Goal: Information Seeking & Learning: Compare options

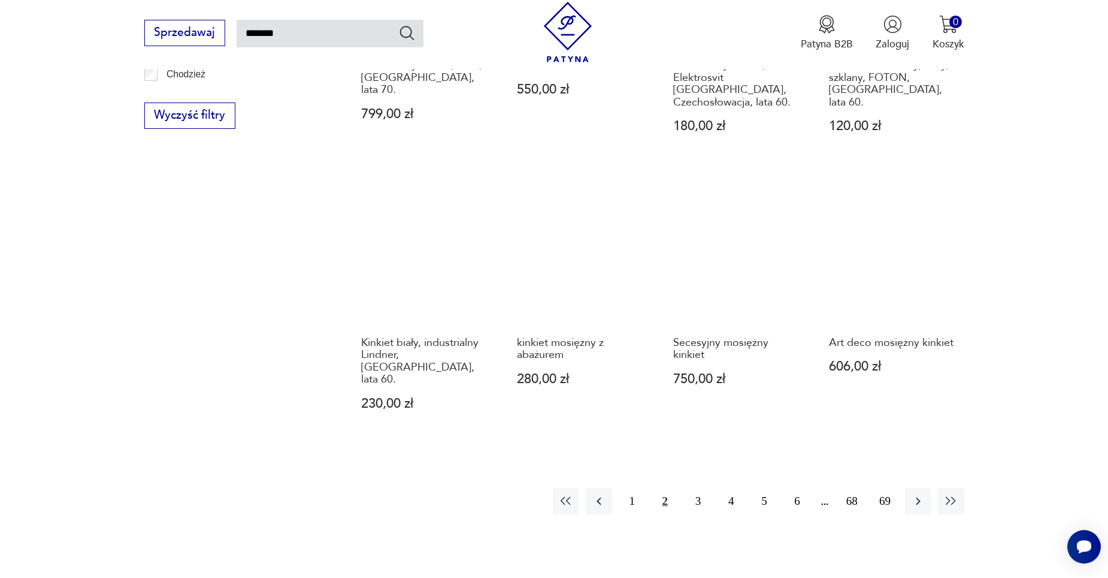
scroll to position [908, 0]
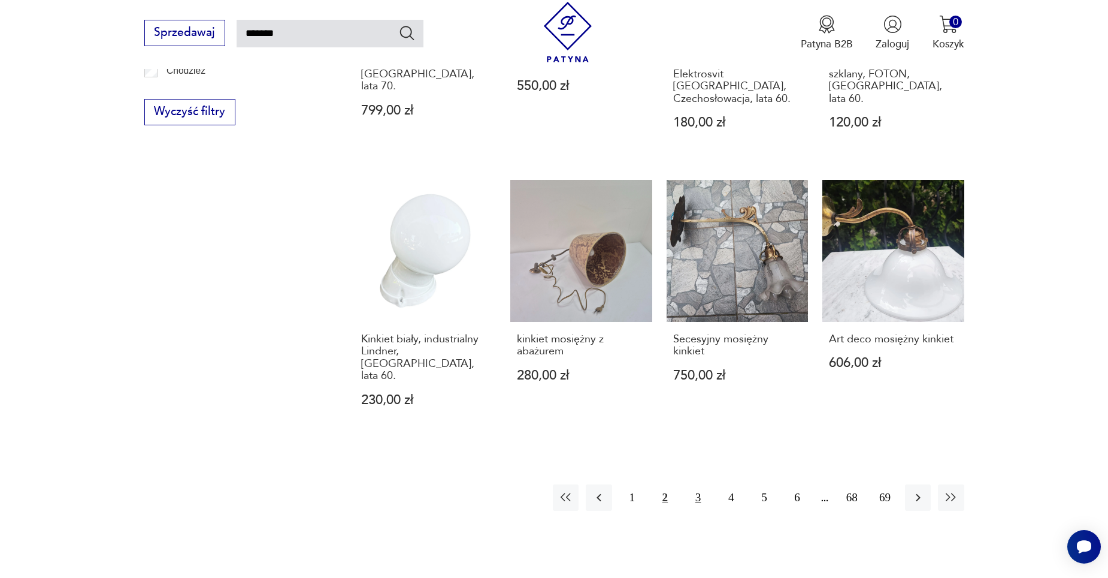
click at [704, 484] on button "3" at bounding box center [698, 497] width 26 height 26
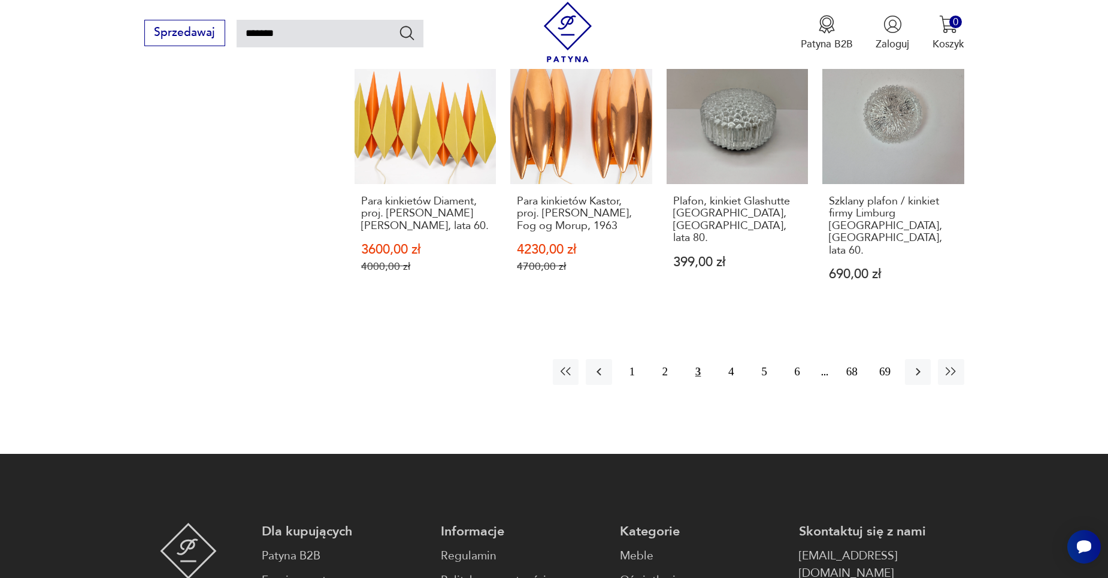
scroll to position [1087, 0]
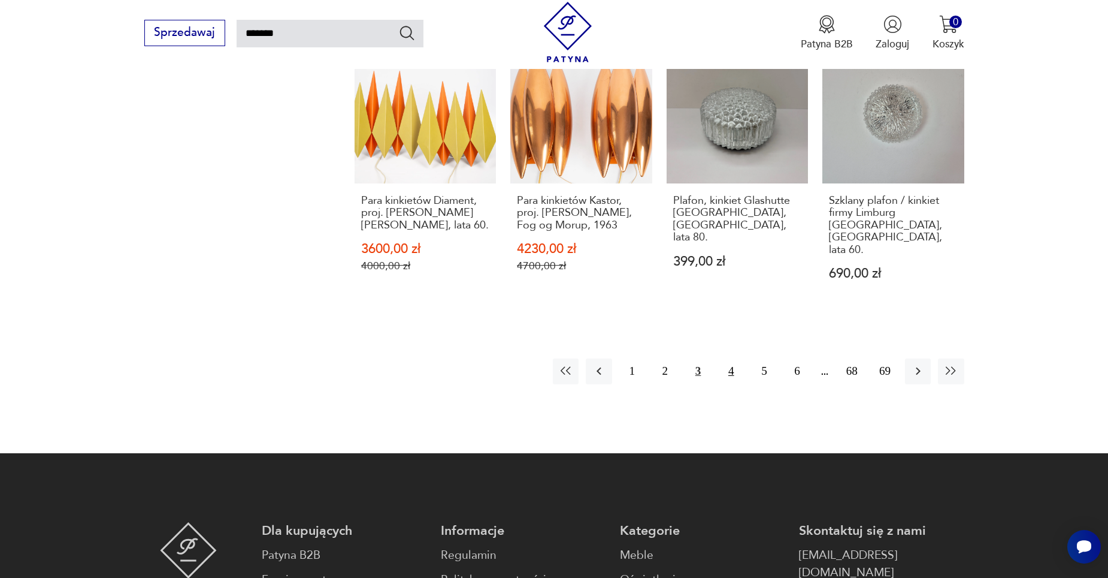
click at [728, 364] on button "4" at bounding box center [731, 371] width 26 height 26
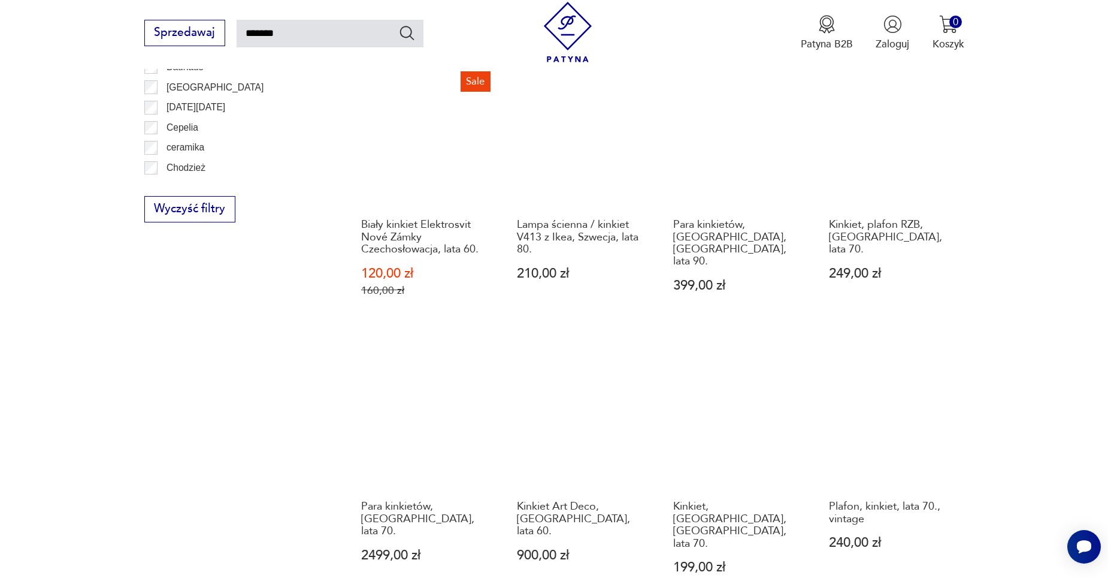
scroll to position [968, 0]
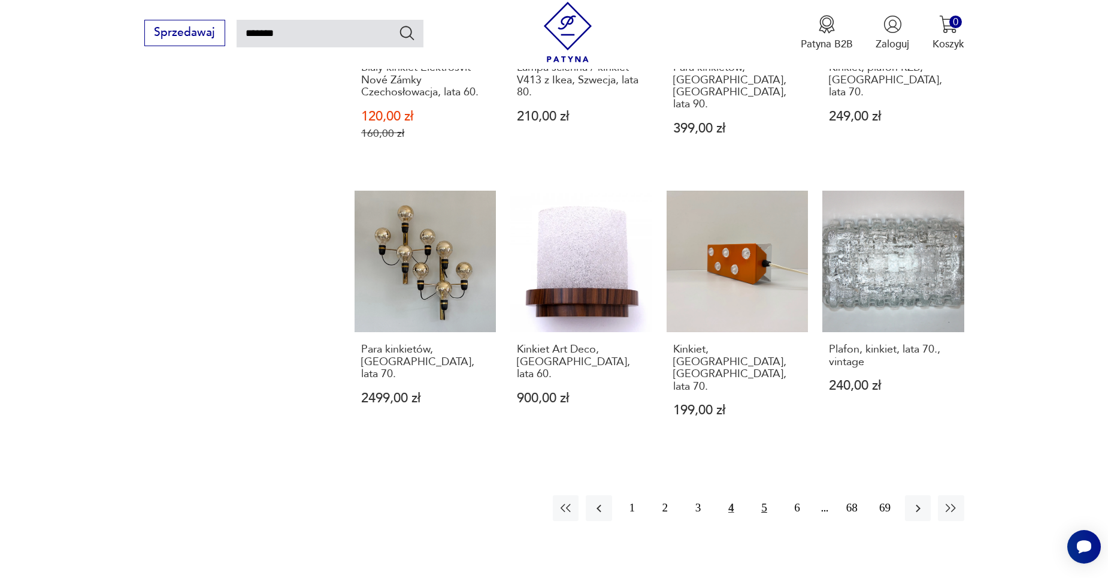
click at [757, 495] on button "5" at bounding box center [764, 508] width 26 height 26
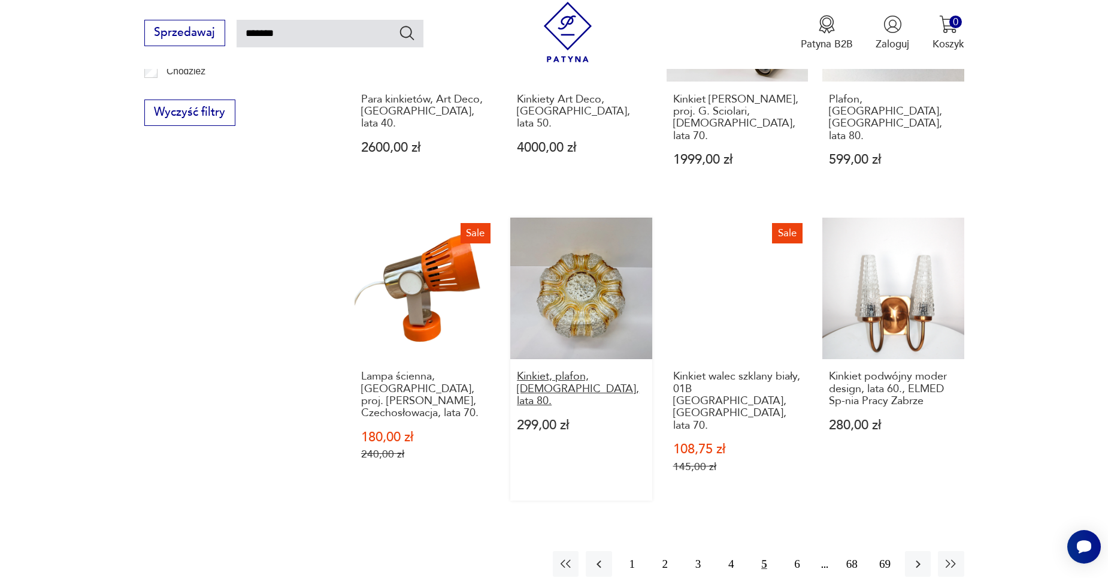
scroll to position [908, 0]
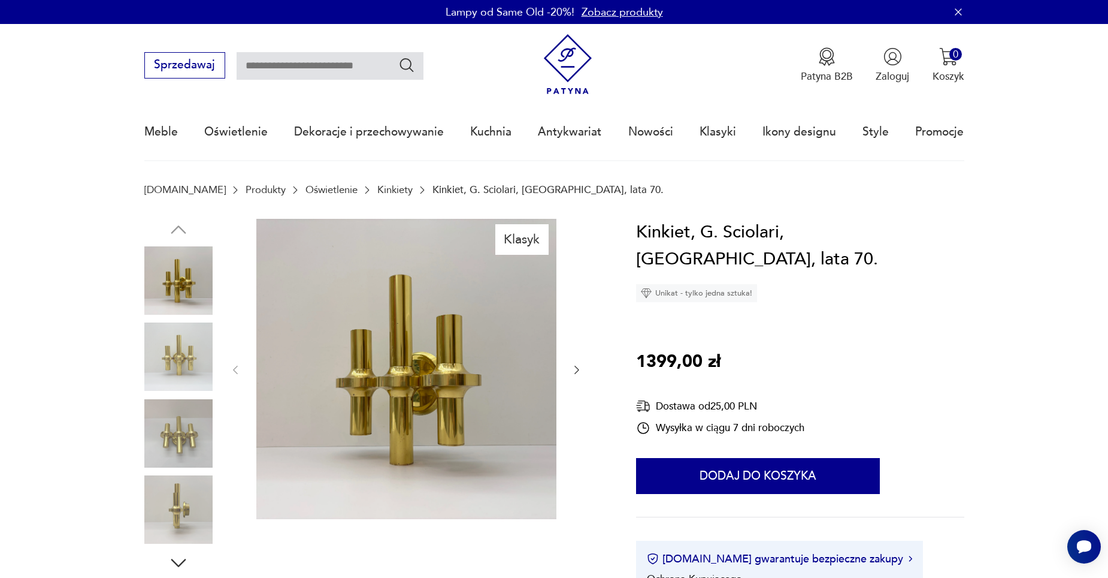
click at [577, 368] on icon "button" at bounding box center [577, 369] width 5 height 8
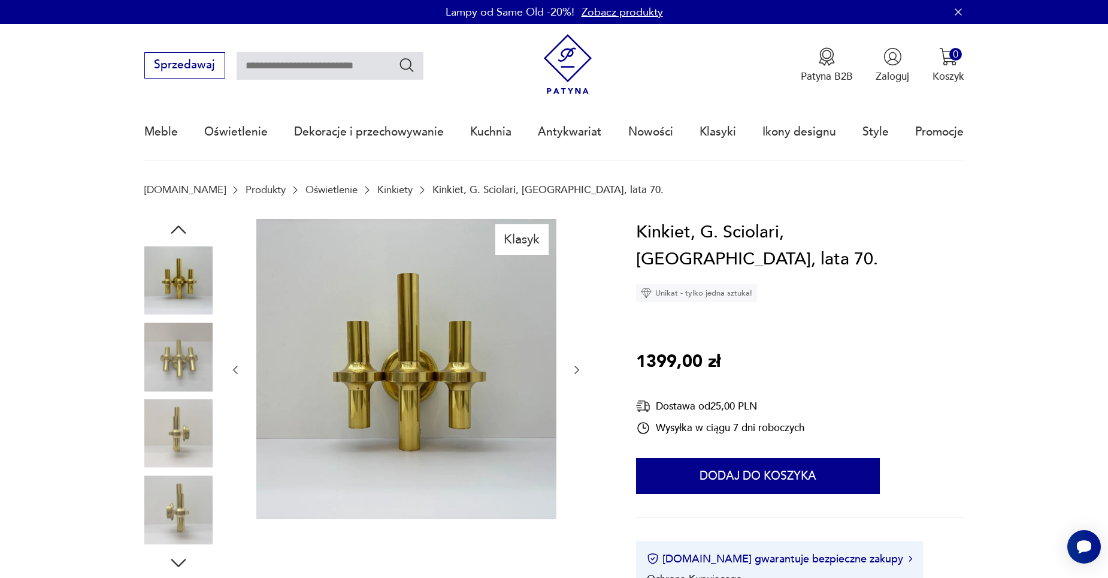
click at [573, 362] on div at bounding box center [405, 370] width 353 height 303
click at [573, 362] on button "button" at bounding box center [577, 369] width 12 height 14
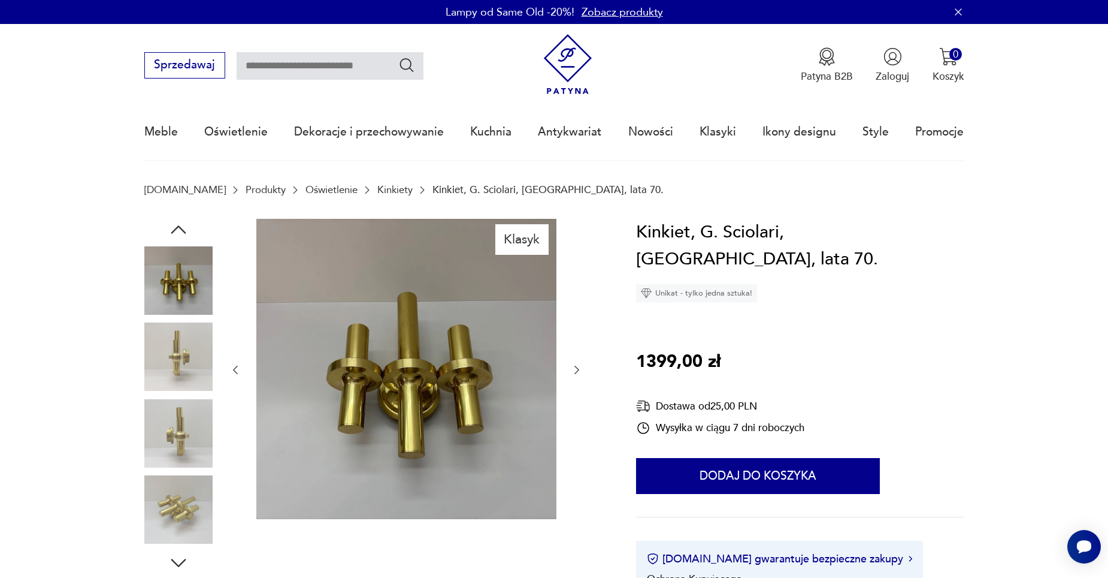
click at [573, 362] on button "button" at bounding box center [577, 369] width 12 height 14
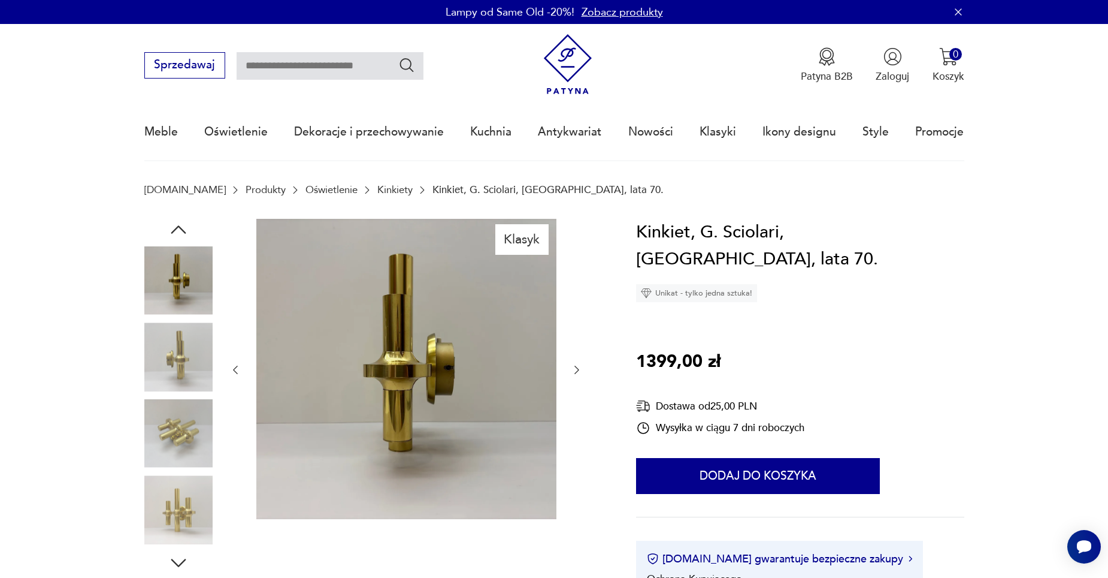
click at [573, 362] on button "button" at bounding box center [577, 369] width 12 height 14
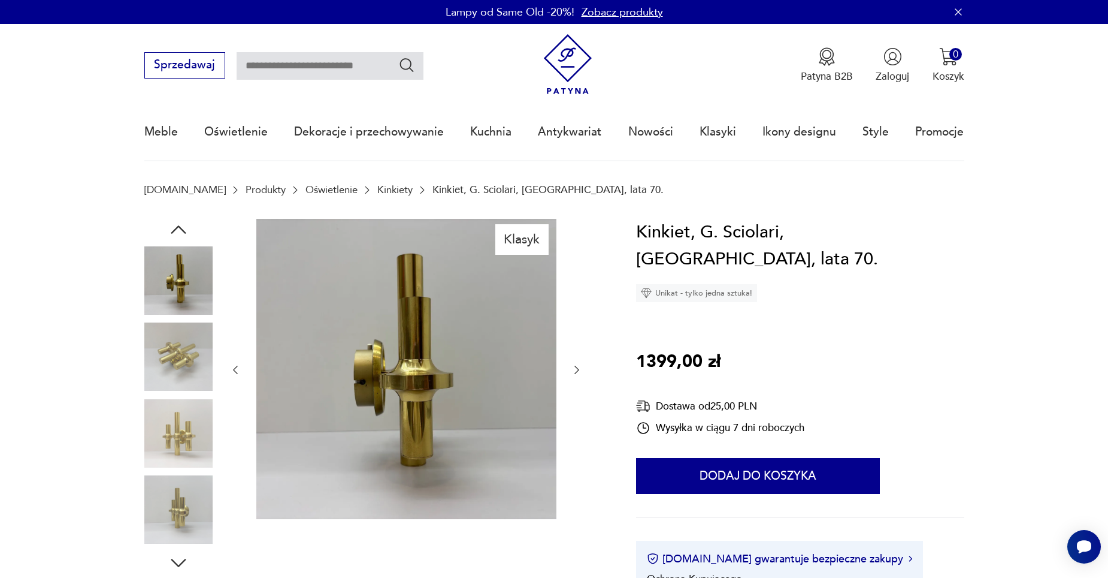
click at [573, 362] on button "button" at bounding box center [577, 369] width 12 height 14
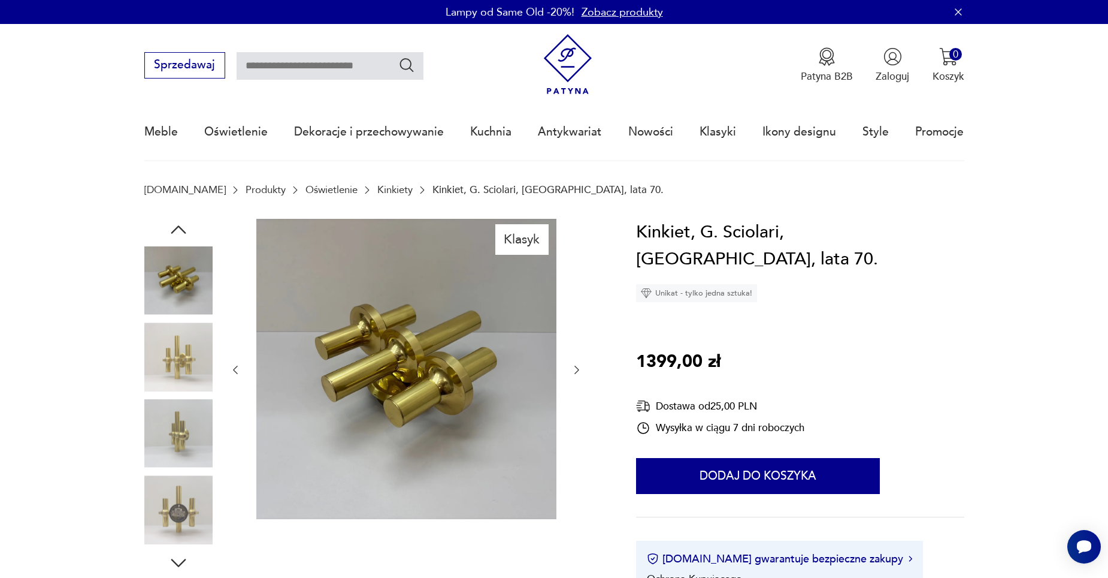
click at [573, 362] on button "button" at bounding box center [577, 369] width 12 height 14
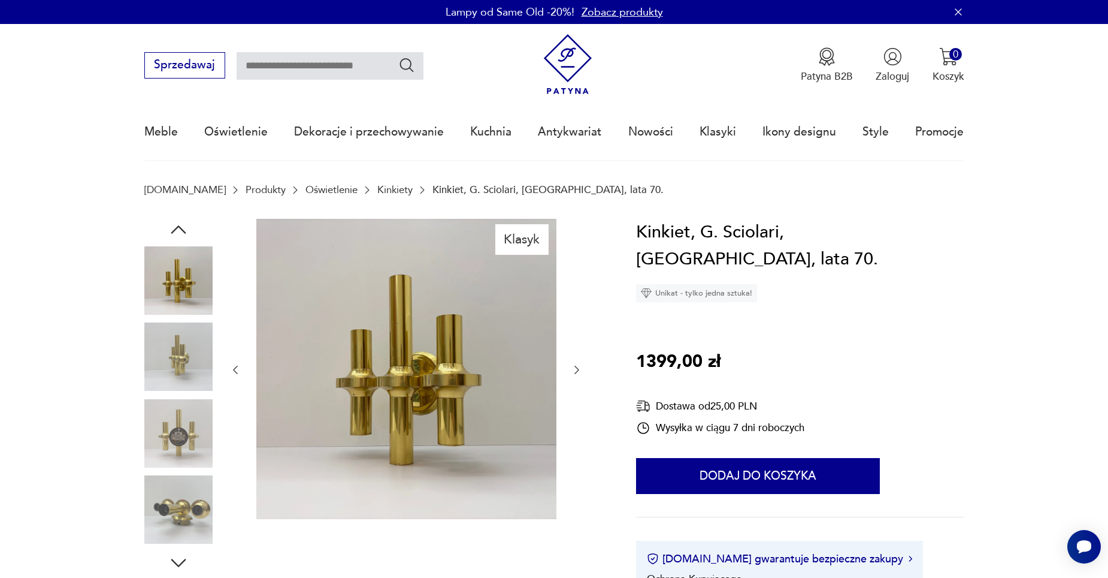
click at [573, 362] on button "button" at bounding box center [577, 369] width 12 height 14
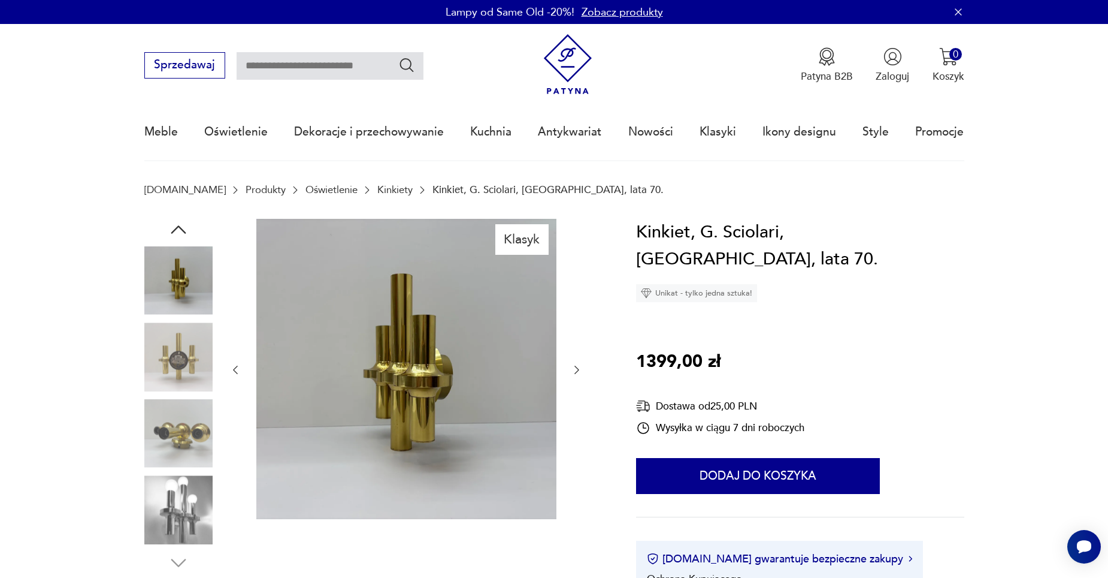
click at [573, 362] on button "button" at bounding box center [577, 369] width 12 height 14
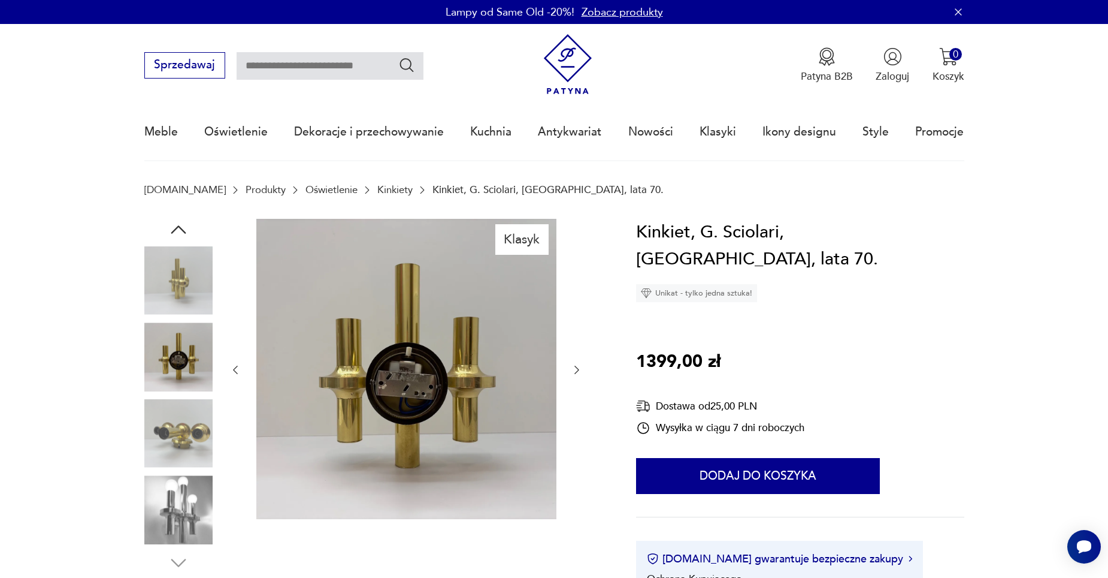
click at [573, 362] on button "button" at bounding box center [577, 369] width 12 height 14
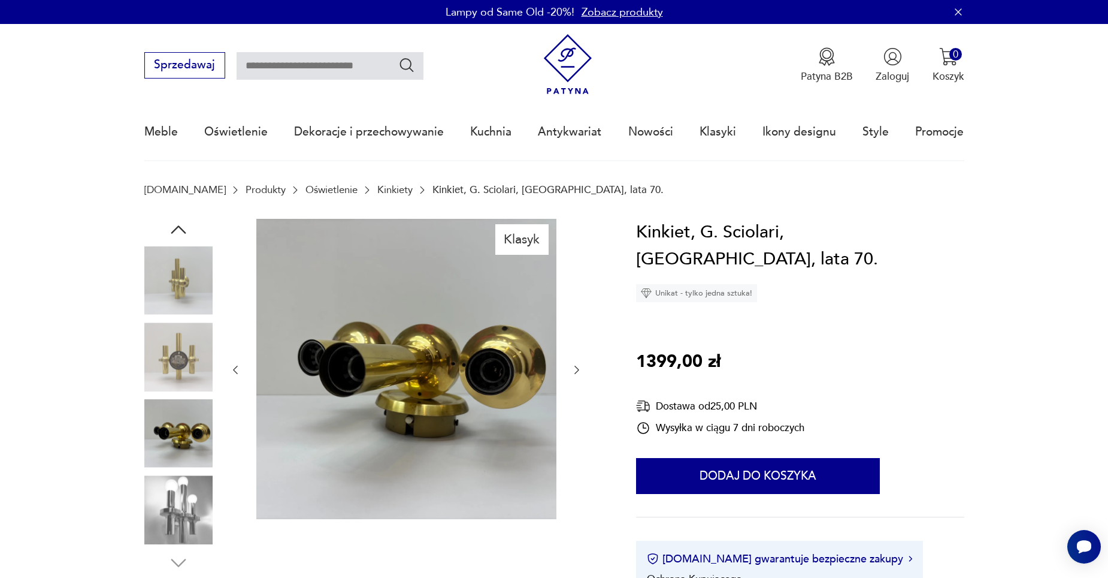
click at [174, 510] on img at bounding box center [178, 509] width 68 height 68
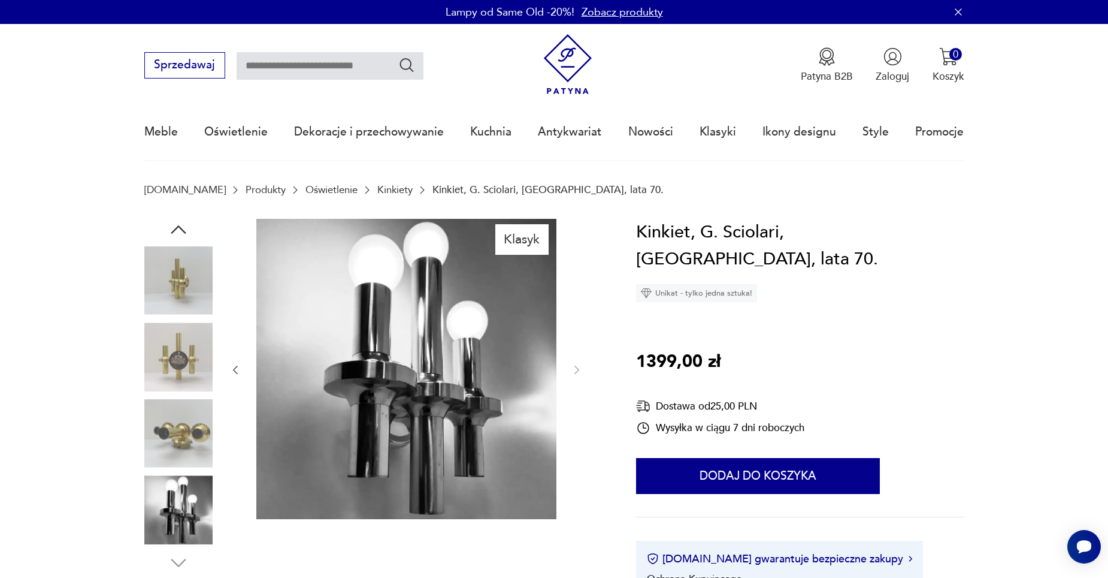
click at [230, 364] on icon "button" at bounding box center [235, 370] width 12 height 12
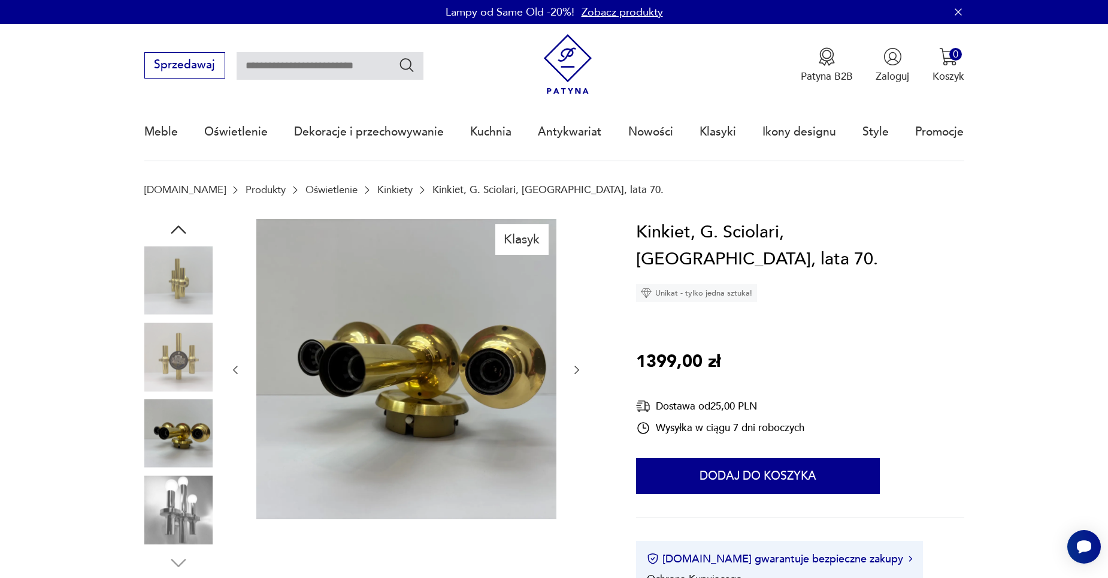
click at [179, 230] on icon "button" at bounding box center [179, 230] width 22 height 22
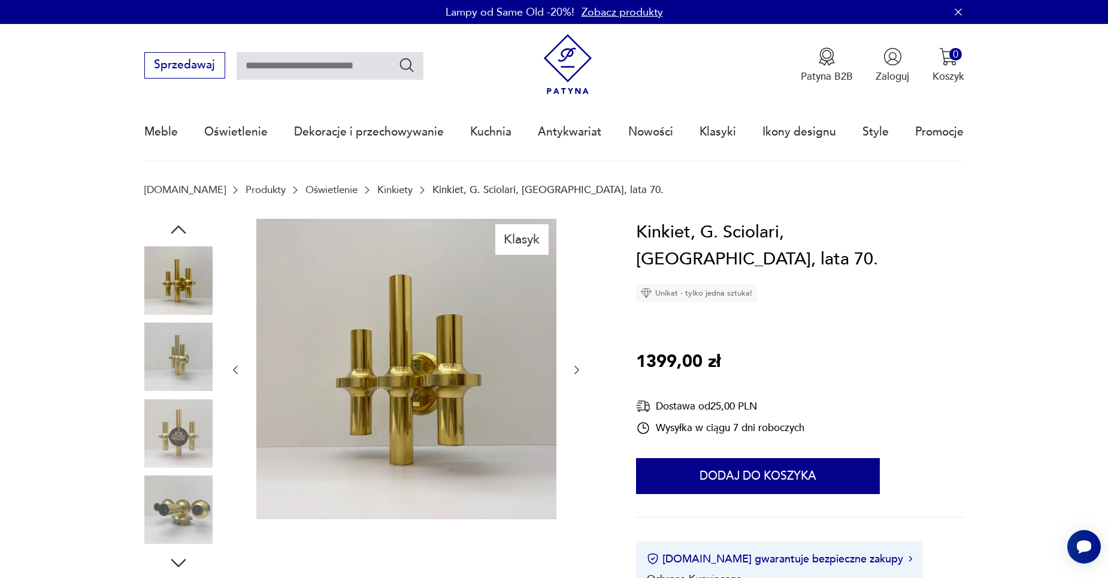
click at [178, 231] on icon "button" at bounding box center [179, 230] width 22 height 22
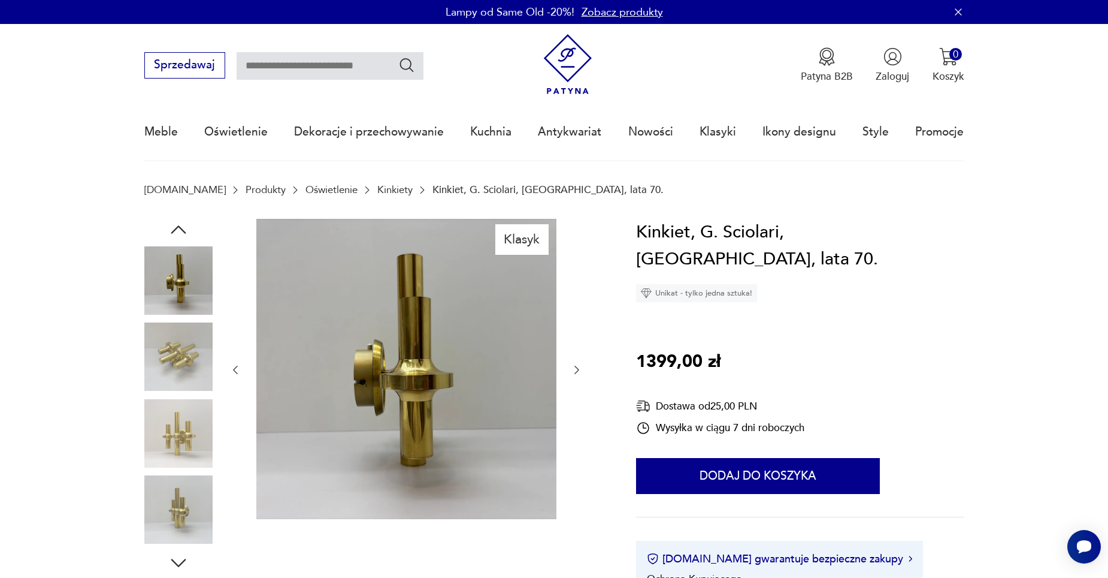
click at [189, 423] on img at bounding box center [178, 433] width 68 height 68
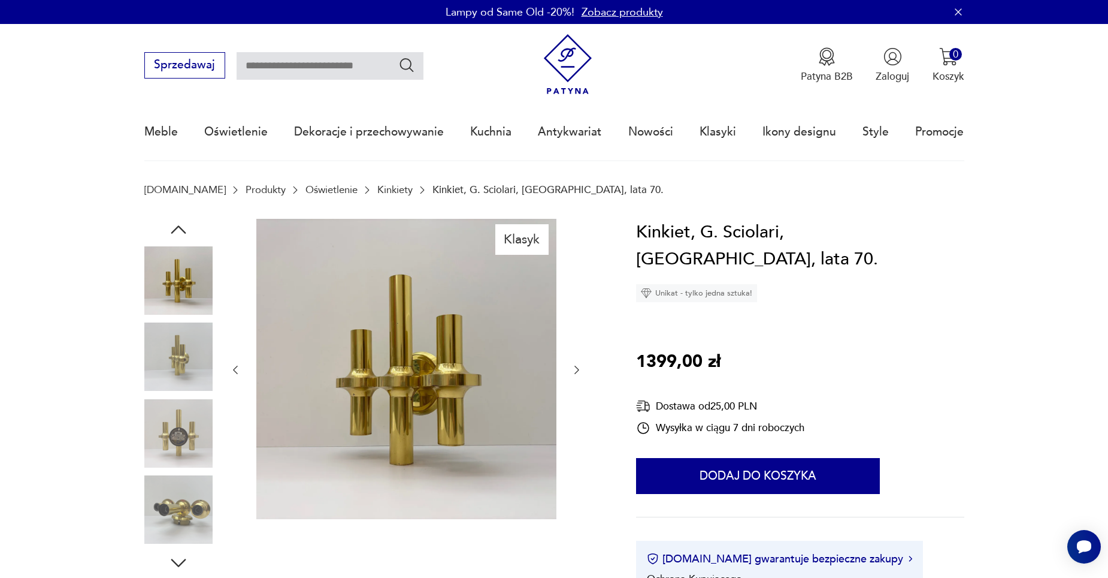
click at [184, 276] on img at bounding box center [178, 280] width 68 height 68
click at [159, 273] on img at bounding box center [178, 280] width 68 height 68
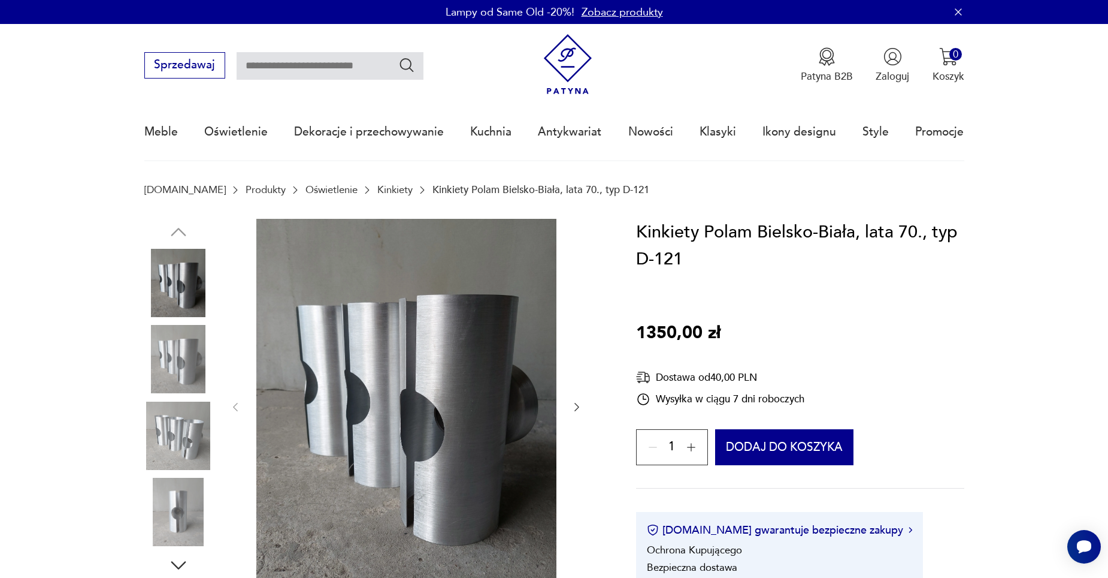
click at [234, 415] on div at bounding box center [405, 407] width 353 height 377
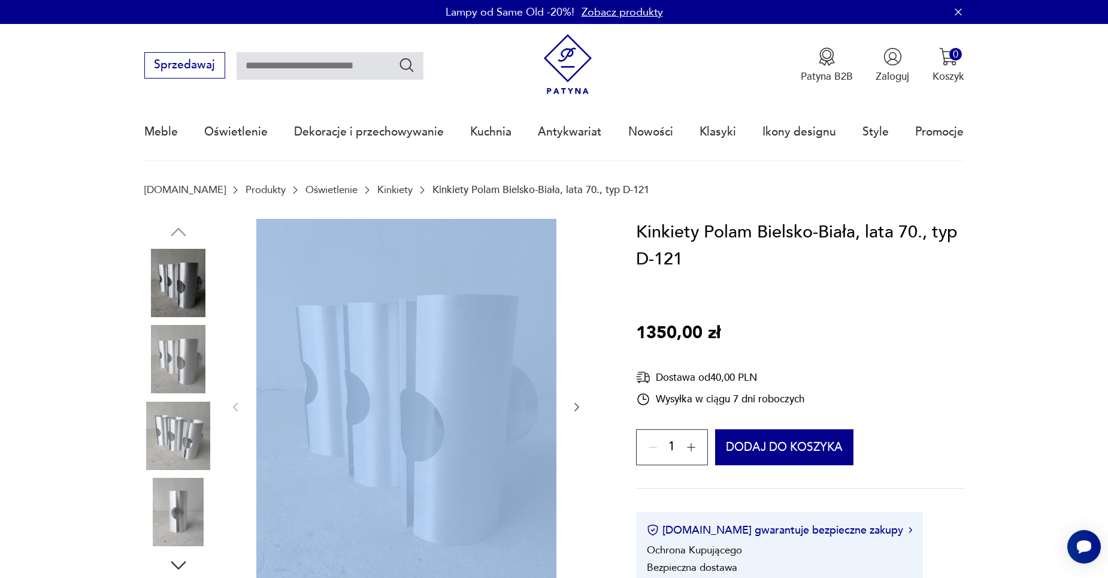
click at [234, 415] on div at bounding box center [405, 407] width 353 height 377
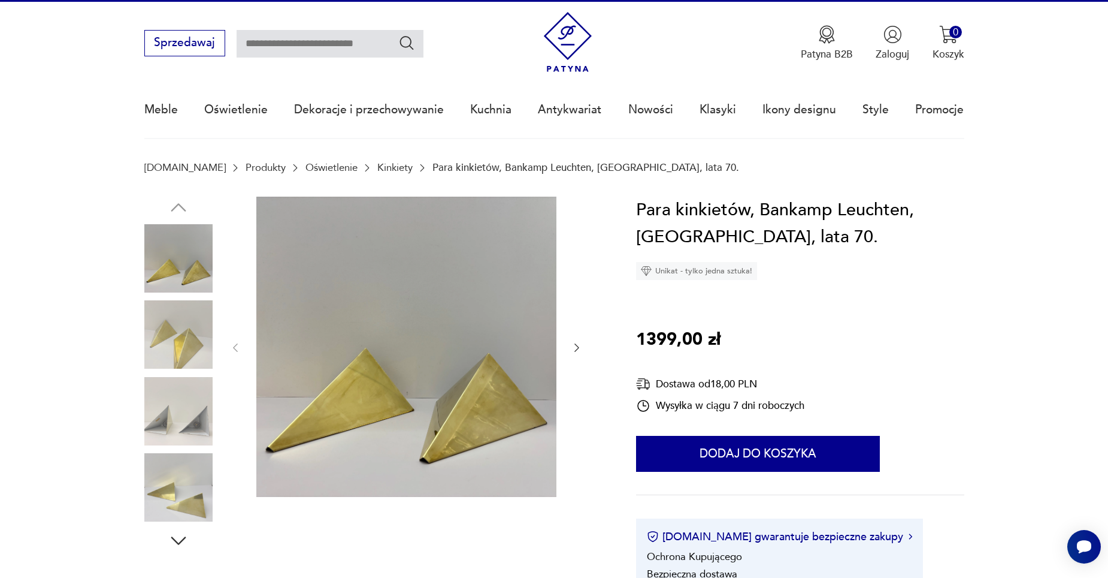
scroll to position [60, 0]
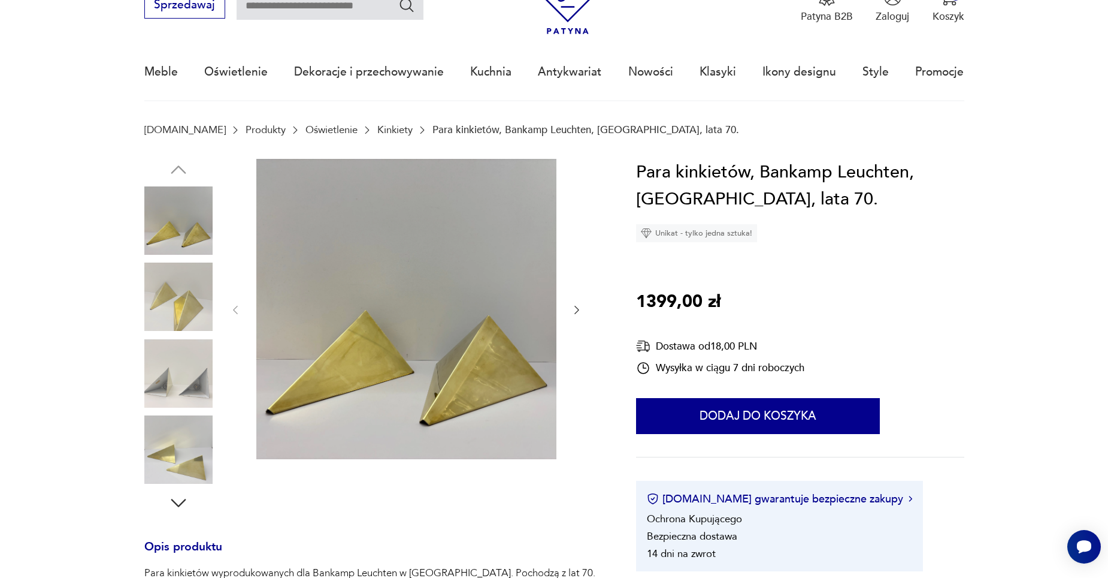
click at [174, 313] on img at bounding box center [178, 296] width 68 height 68
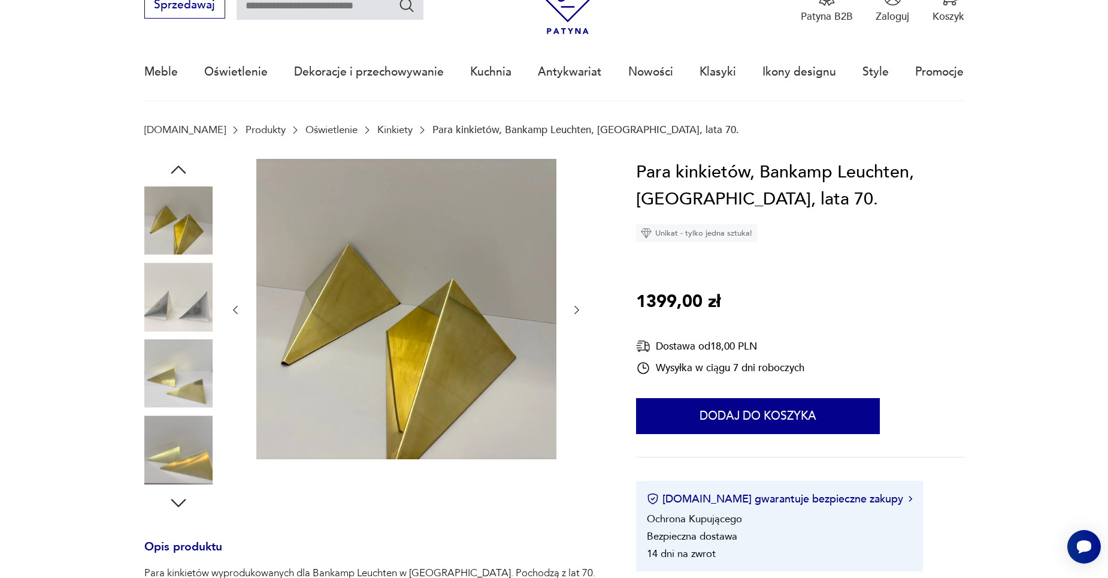
click at [178, 341] on img at bounding box center [178, 373] width 68 height 68
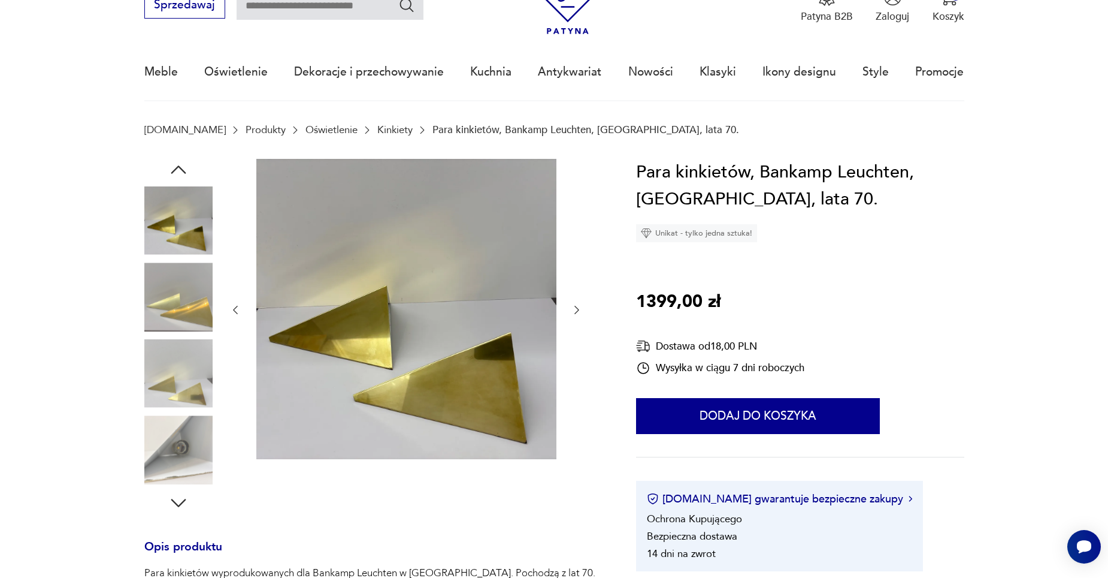
click at [189, 433] on img at bounding box center [178, 449] width 68 height 68
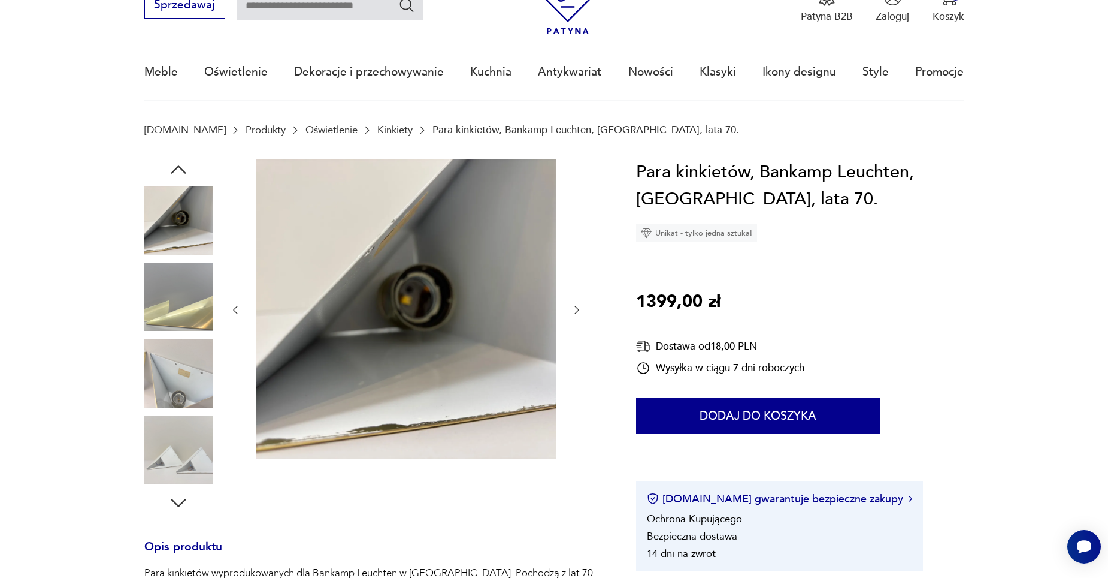
click at [192, 361] on img at bounding box center [178, 373] width 68 height 68
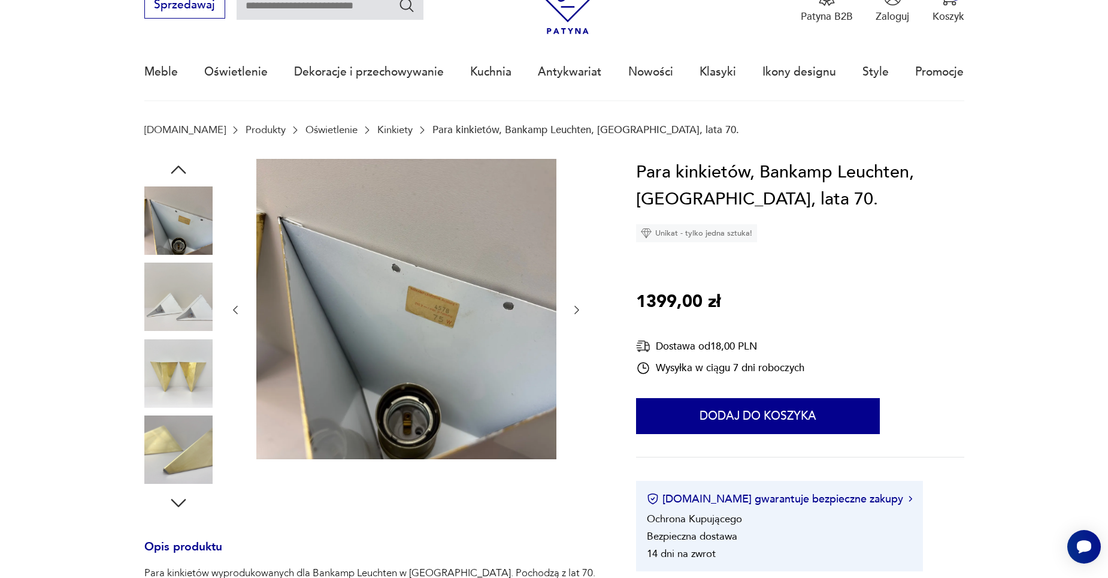
click at [191, 261] on div at bounding box center [178, 336] width 68 height 300
click at [186, 285] on img at bounding box center [178, 296] width 68 height 68
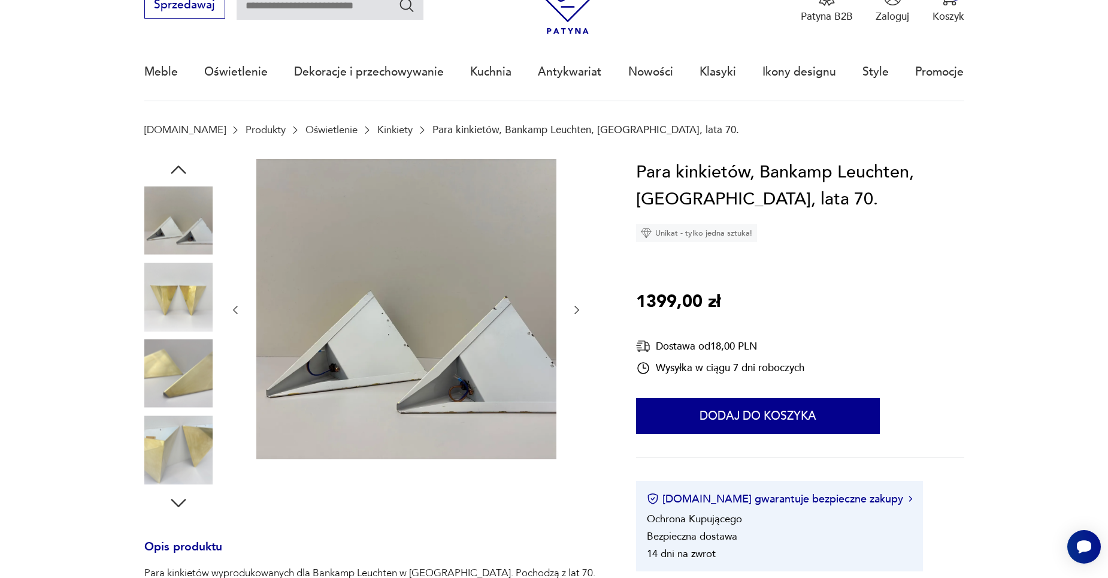
click at [185, 195] on img at bounding box center [178, 220] width 68 height 68
click at [182, 442] on img at bounding box center [178, 449] width 68 height 68
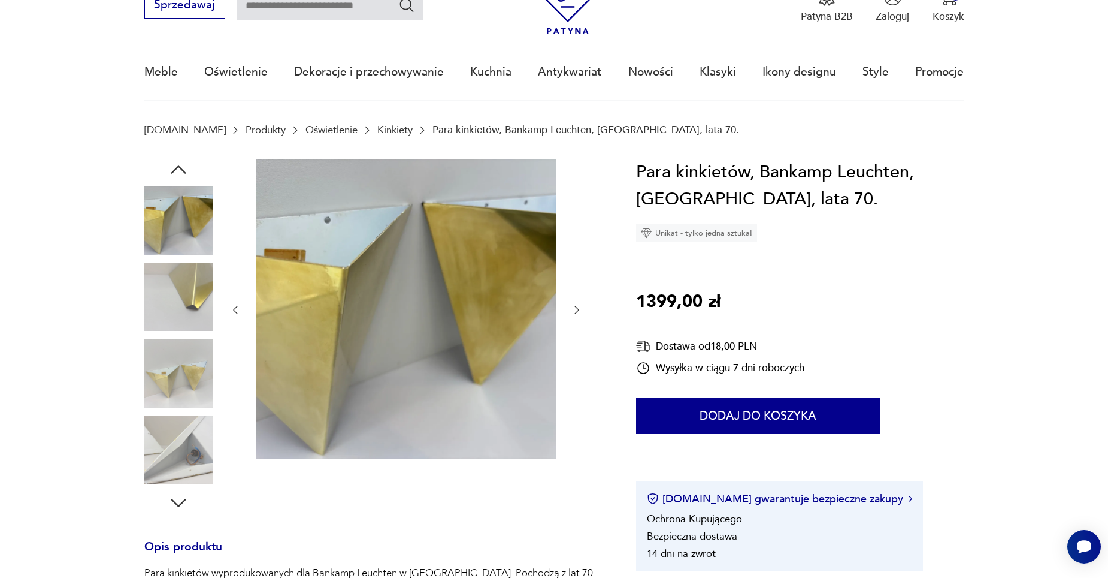
click at [182, 344] on img at bounding box center [178, 373] width 68 height 68
